Goal: Find specific page/section: Find specific page/section

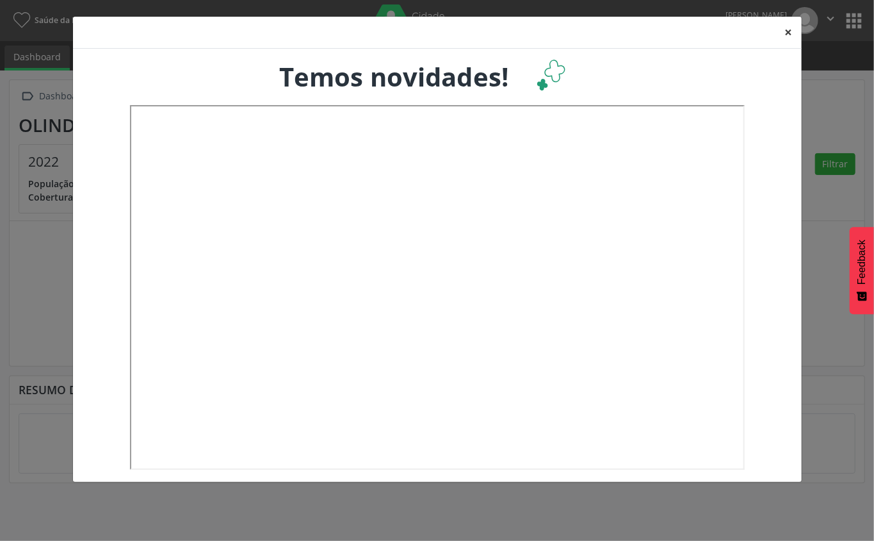
click at [788, 26] on button "×" at bounding box center [789, 32] width 26 height 31
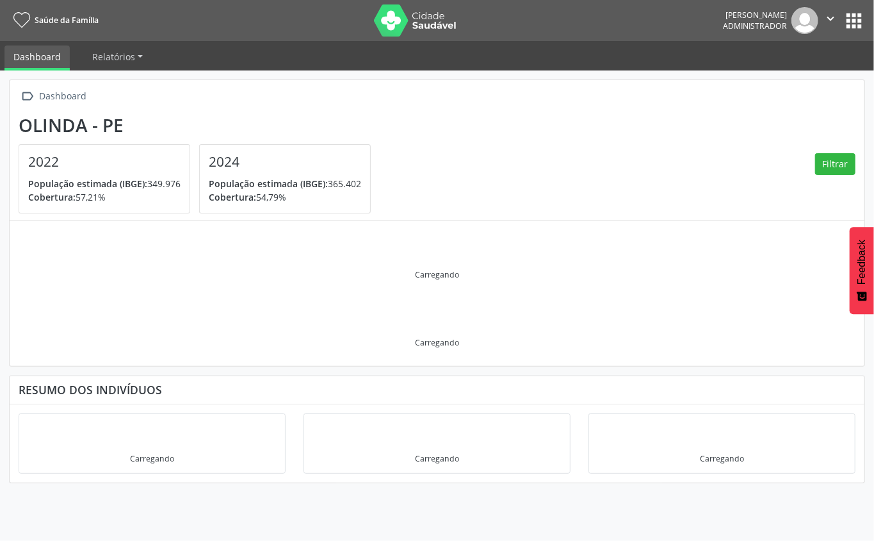
click at [833, 19] on icon "" at bounding box center [831, 19] width 14 height 14
click at [864, 6] on nav "Saúde da Família Alessandra Acioli Vilarim da Rocha Lira Administrador  Config…" at bounding box center [437, 20] width 874 height 41
click at [851, 23] on button "apps" at bounding box center [854, 21] width 22 height 22
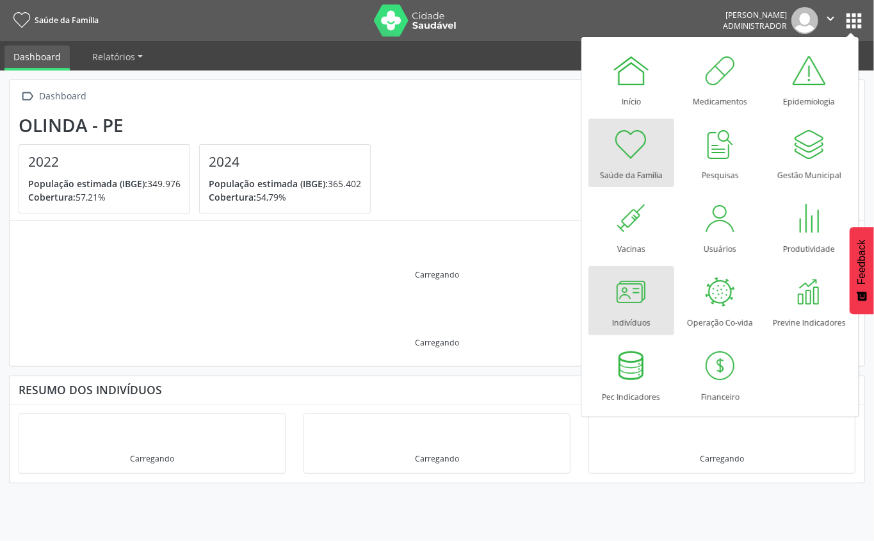
click at [643, 293] on div at bounding box center [631, 291] width 38 height 38
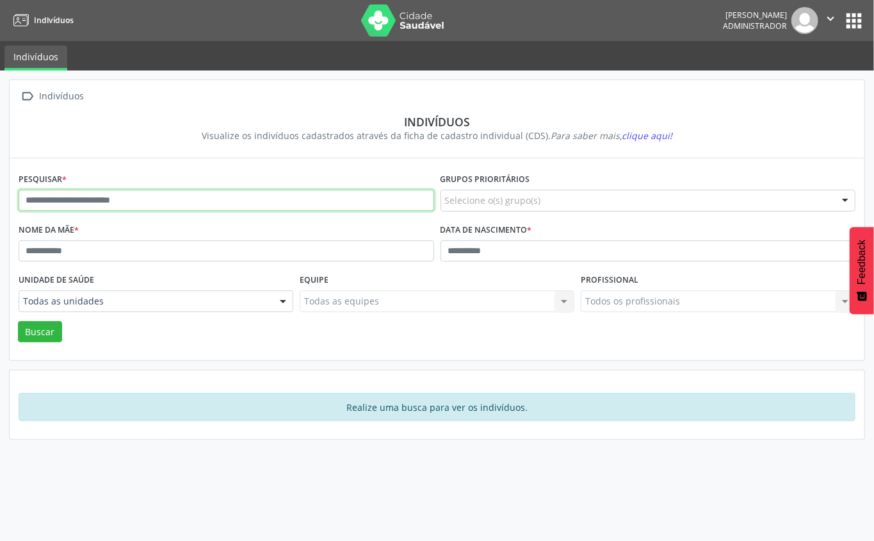
click at [252, 200] on input "text" at bounding box center [227, 201] width 416 height 22
type input "**********"
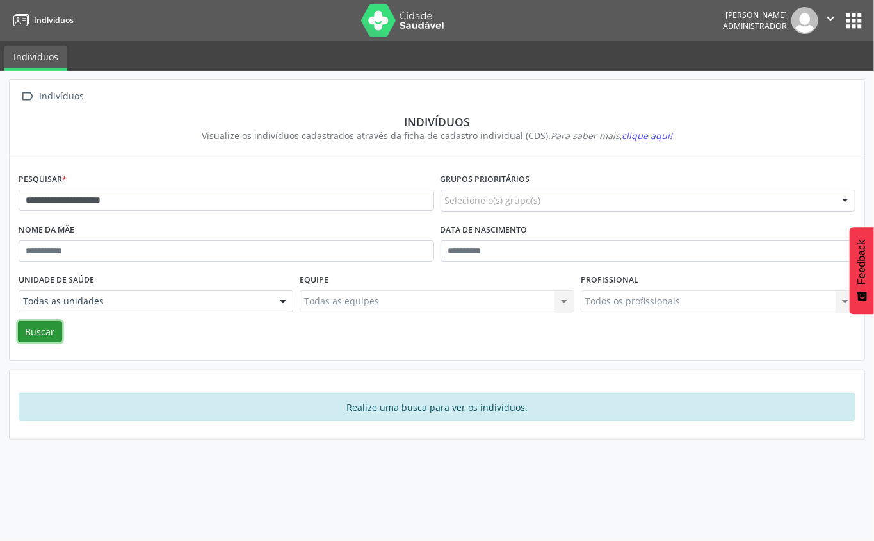
click at [37, 337] on button "Buscar" at bounding box center [40, 332] width 44 height 22
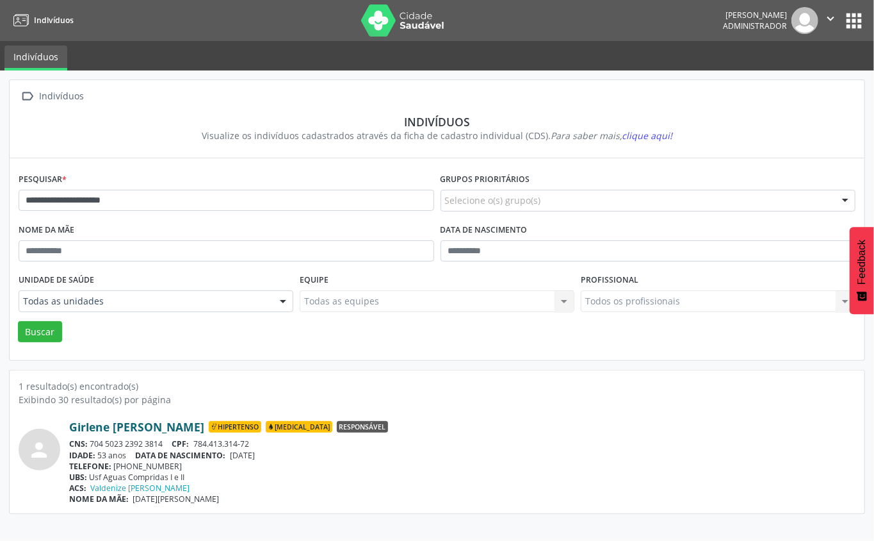
click at [144, 429] on link "Girlene [PERSON_NAME]" at bounding box center [136, 427] width 135 height 14
